Goal: Learn about a topic

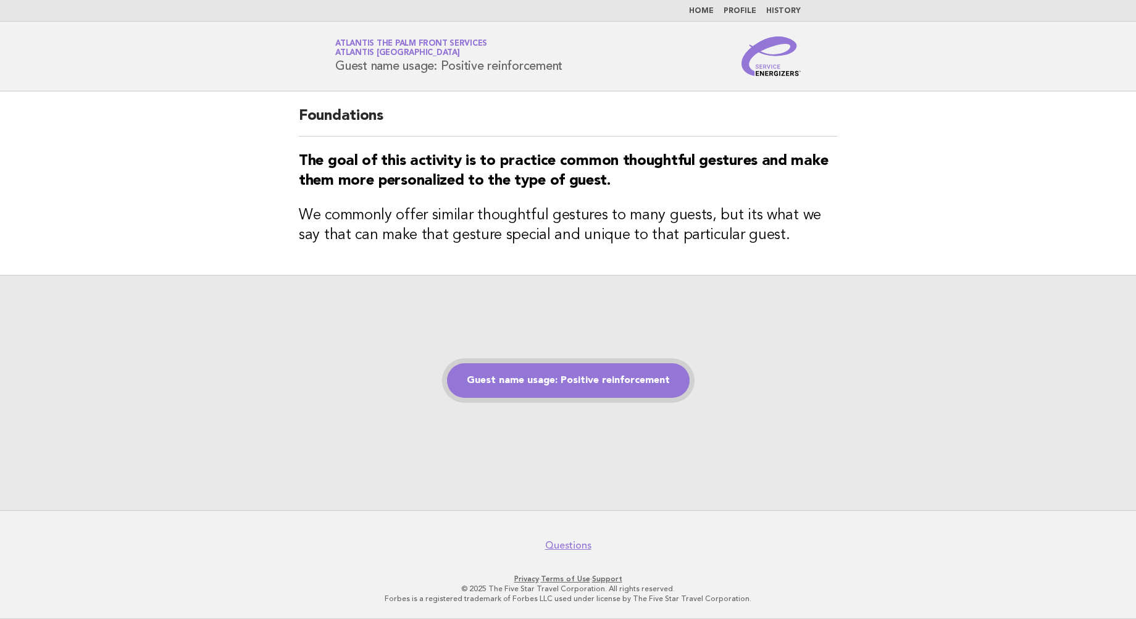
click at [584, 377] on link "Guest name usage: Positive reinforcement" at bounding box center [568, 380] width 243 height 35
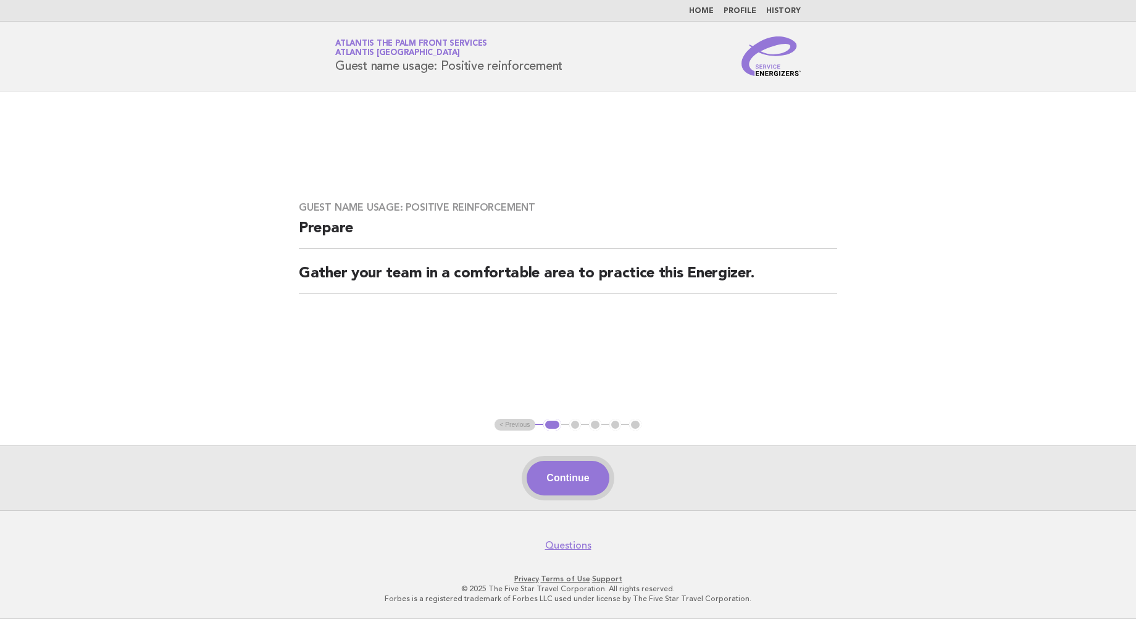
click at [560, 479] on button "Continue" at bounding box center [568, 478] width 82 height 35
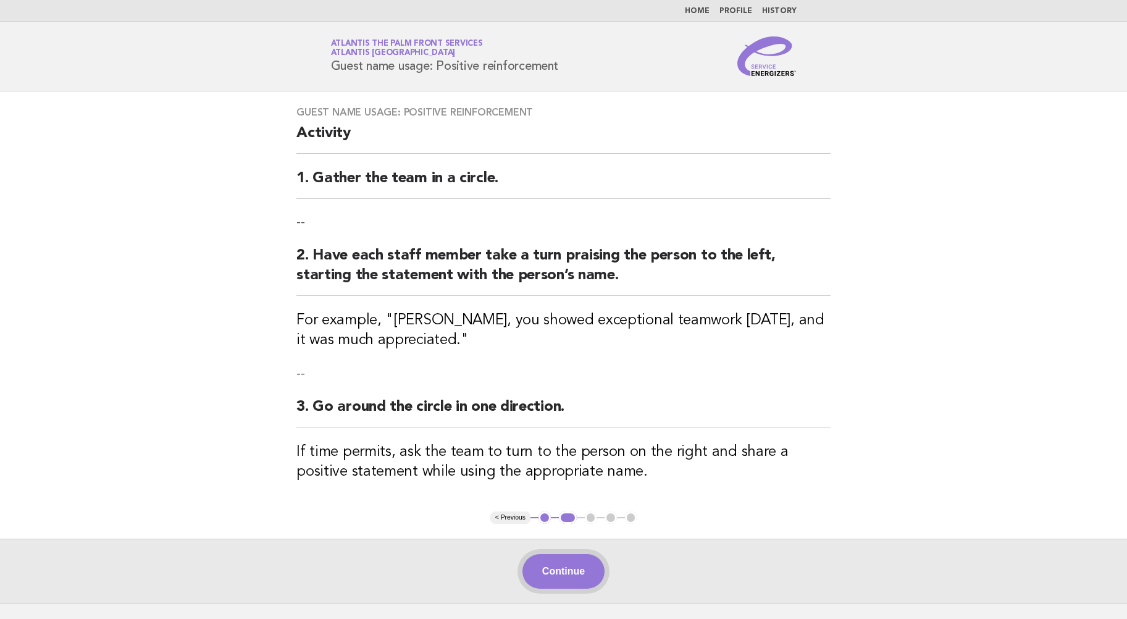
click at [566, 576] on button "Continue" at bounding box center [563, 571] width 82 height 35
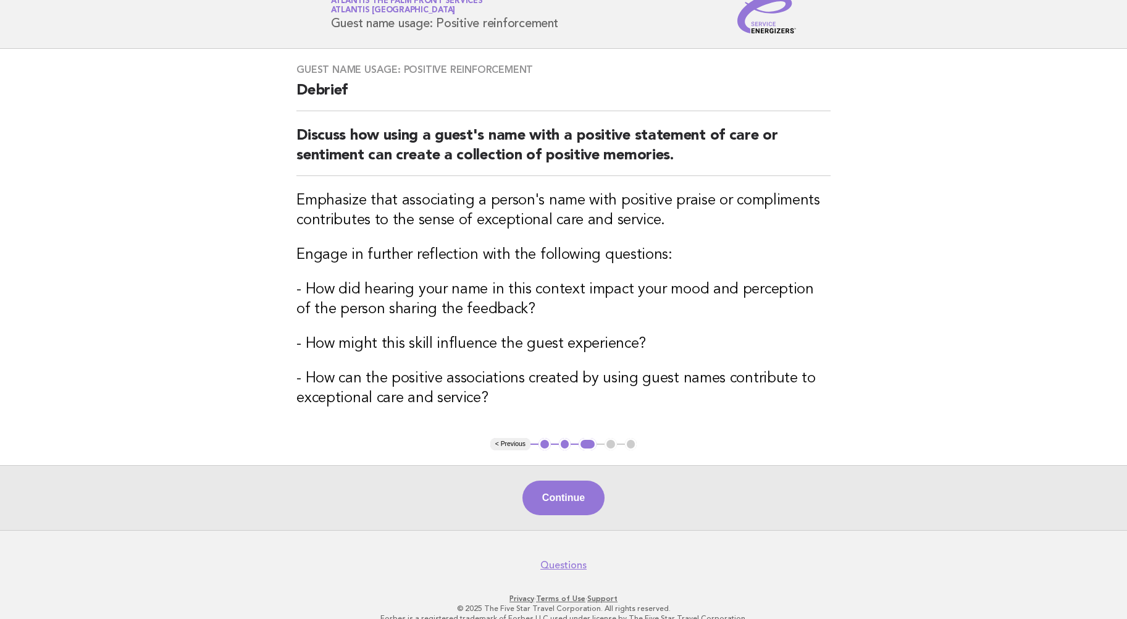
scroll to position [62, 0]
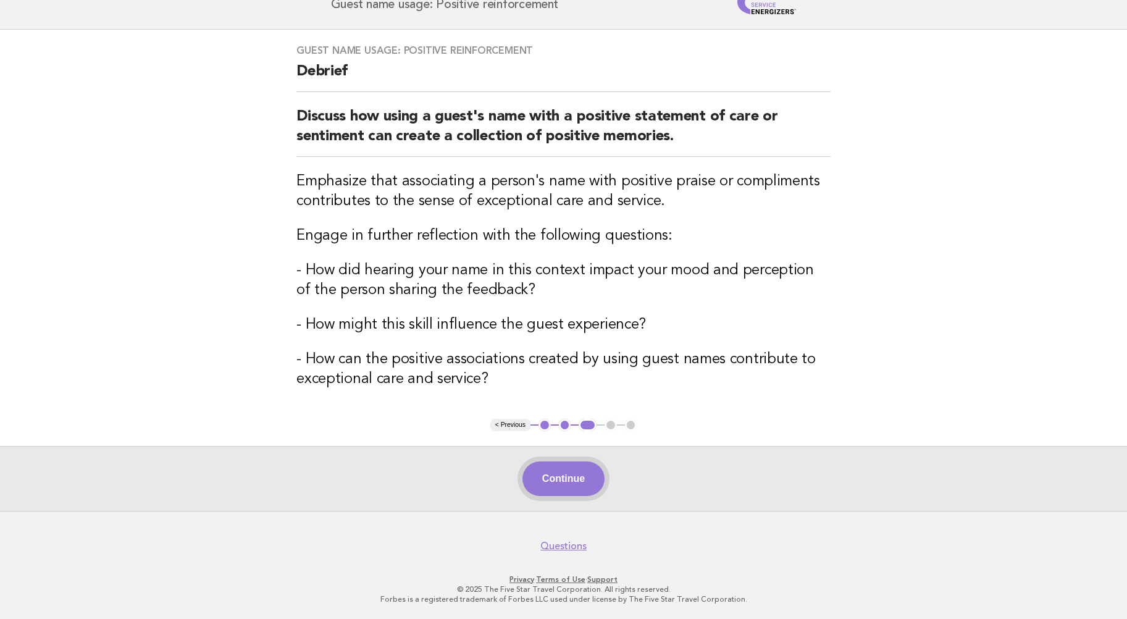
click at [575, 476] on button "Continue" at bounding box center [563, 478] width 82 height 35
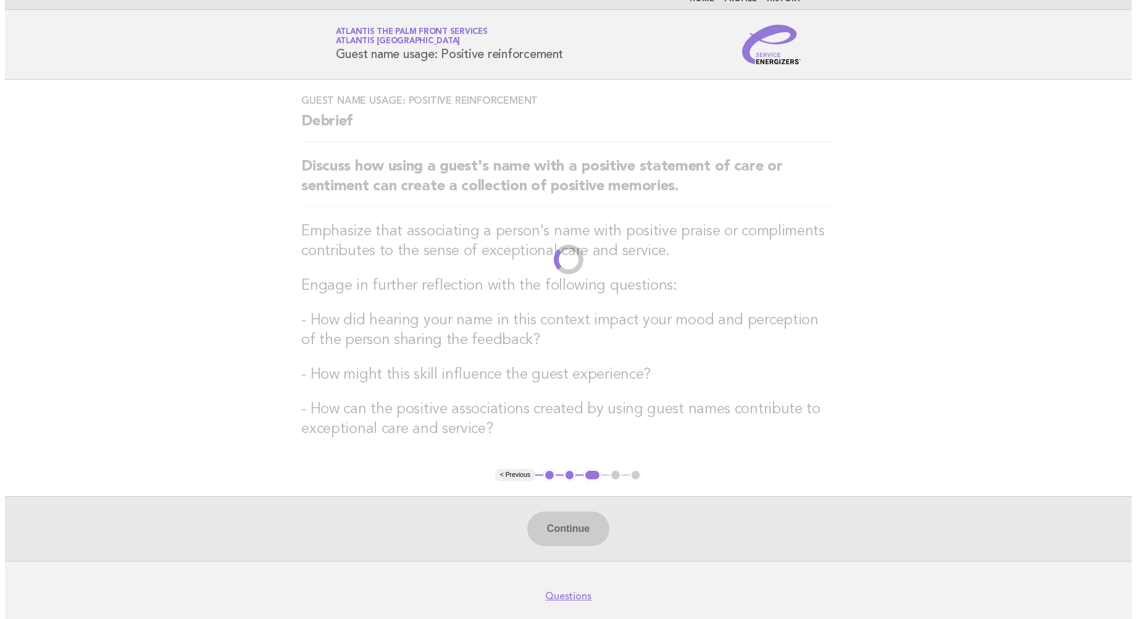
scroll to position [0, 0]
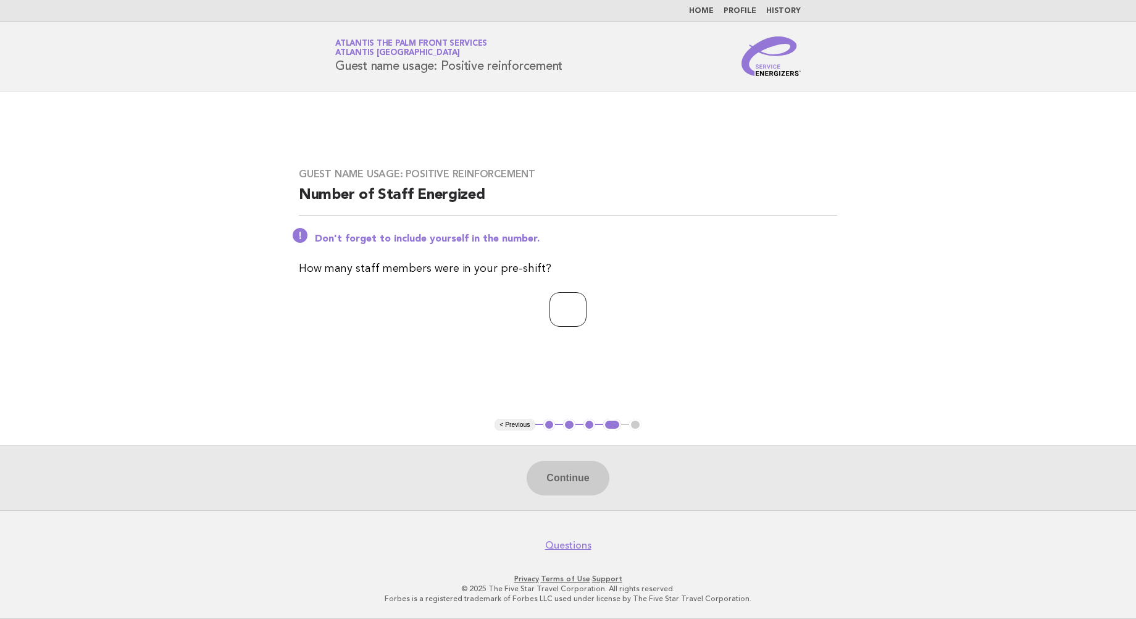
click at [549, 312] on input "number" at bounding box center [567, 309] width 37 height 35
type input "*"
click at [562, 479] on button "Continue" at bounding box center [568, 478] width 82 height 35
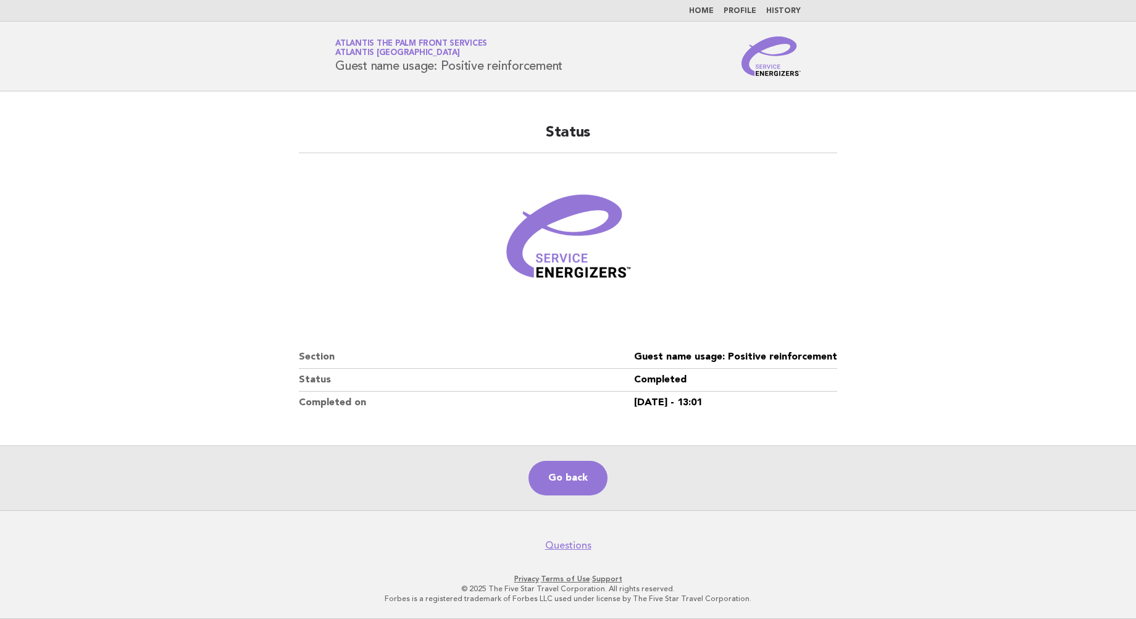
click at [134, 57] on header "Service Energizers Atlantis The Palm Front Services Atlantis [GEOGRAPHIC_DATA] …" at bounding box center [568, 57] width 1136 height 70
